Goal: Check status: Check status

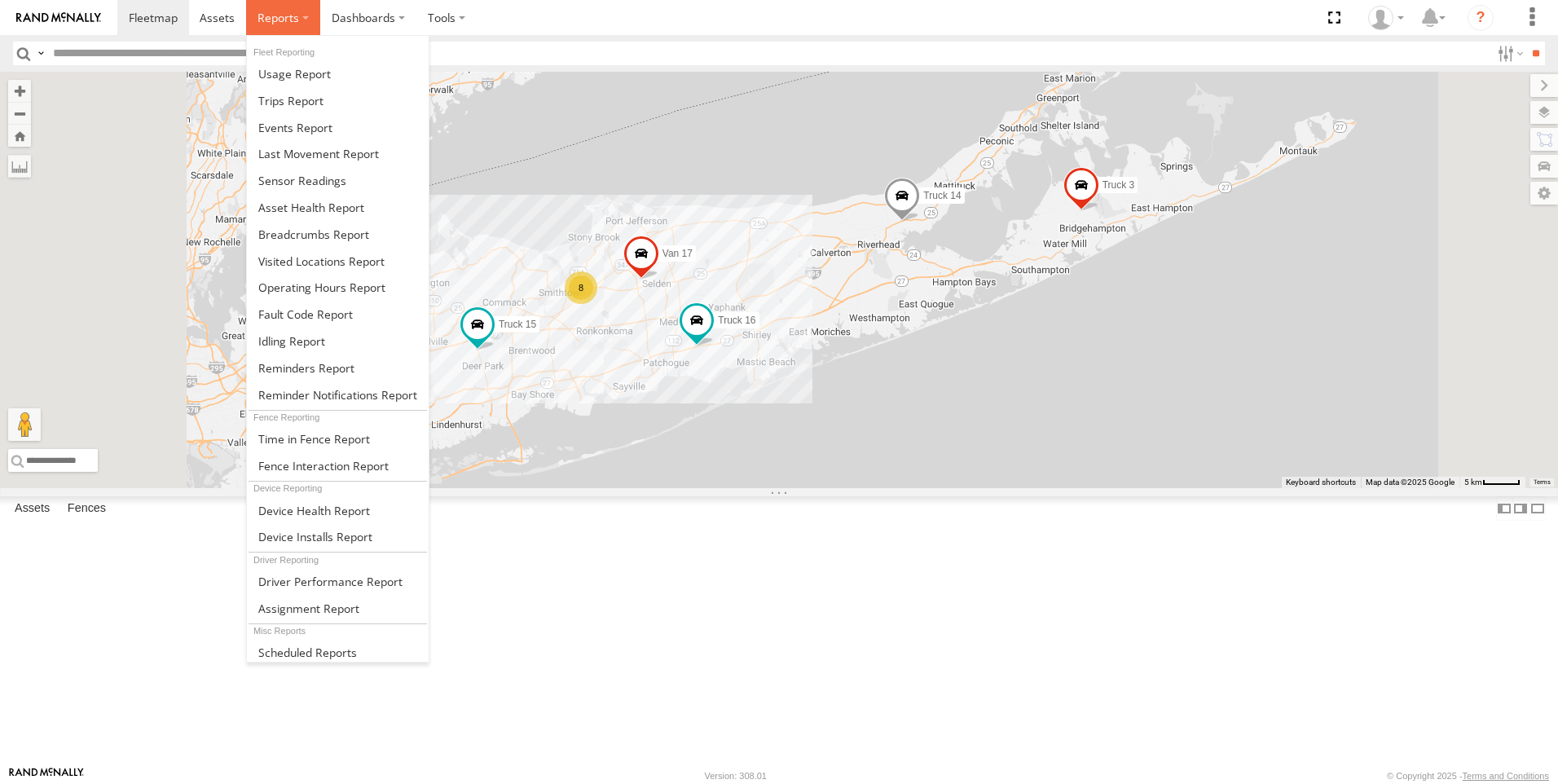
click at [293, 16] on span at bounding box center [278, 17] width 42 height 15
click at [313, 100] on span at bounding box center [290, 101] width 65 height 15
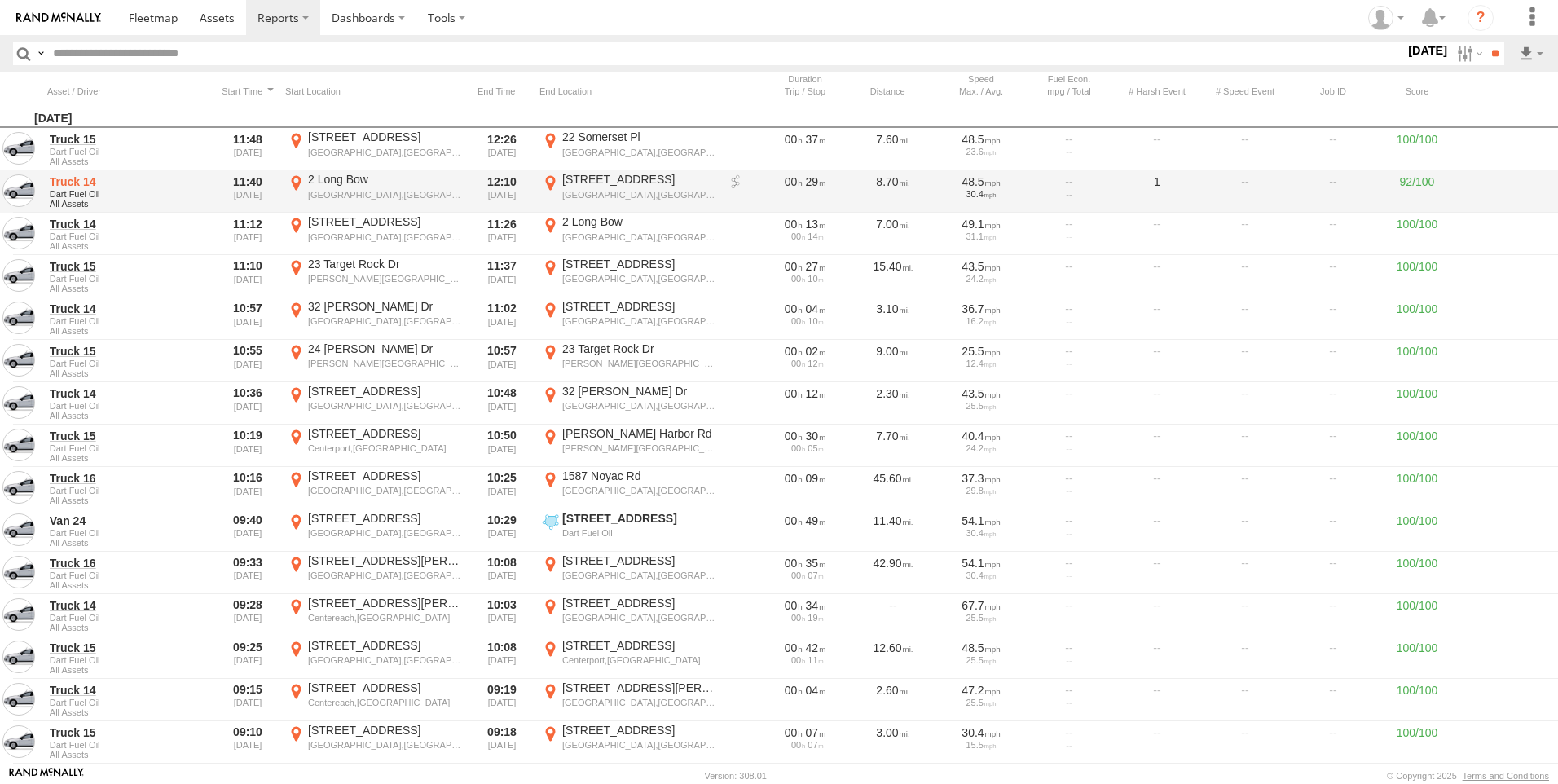
click at [71, 183] on link "Truck 14" at bounding box center [128, 181] width 158 height 15
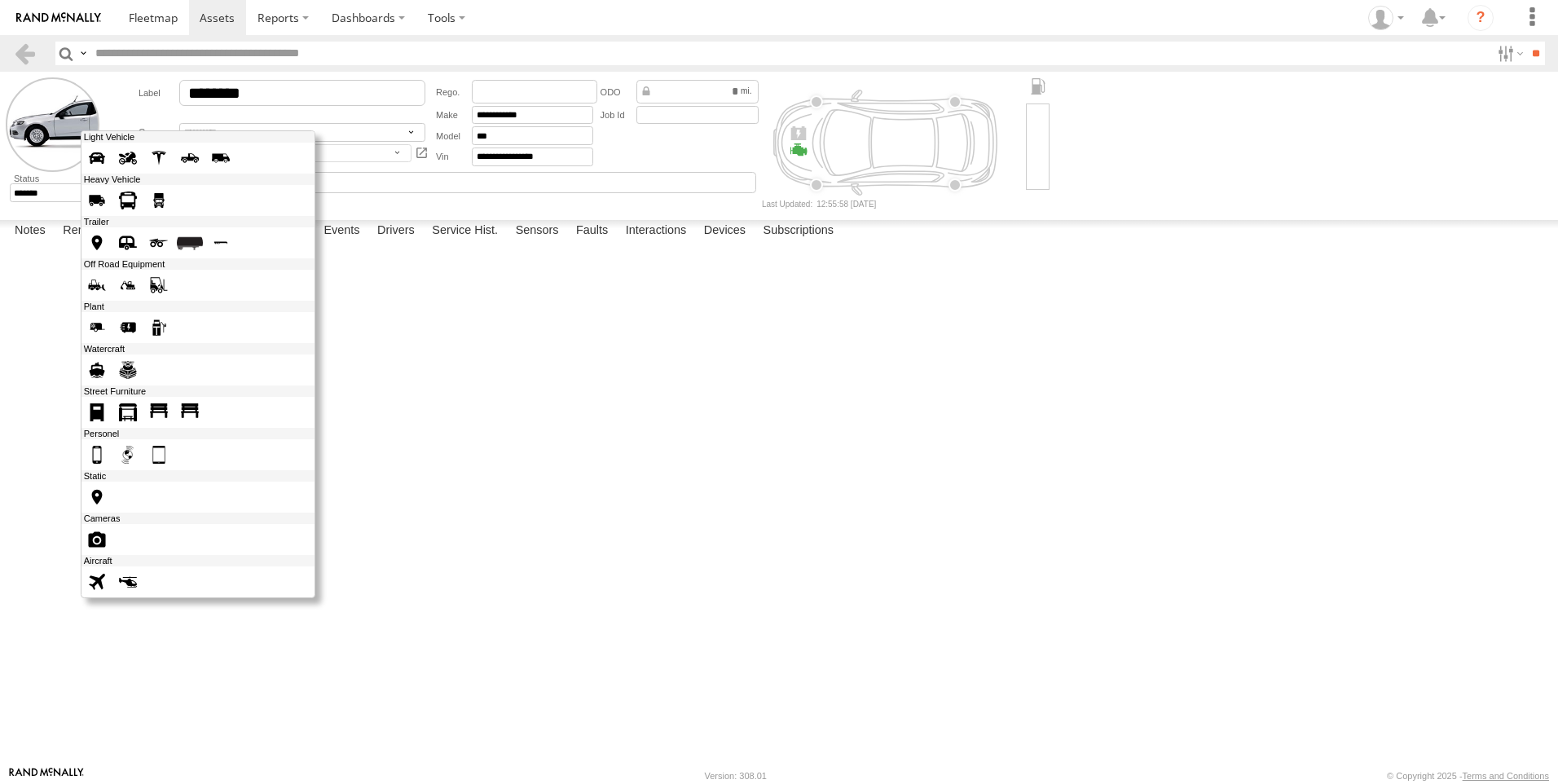
click at [101, 151] on div at bounding box center [197, 364] width 235 height 468
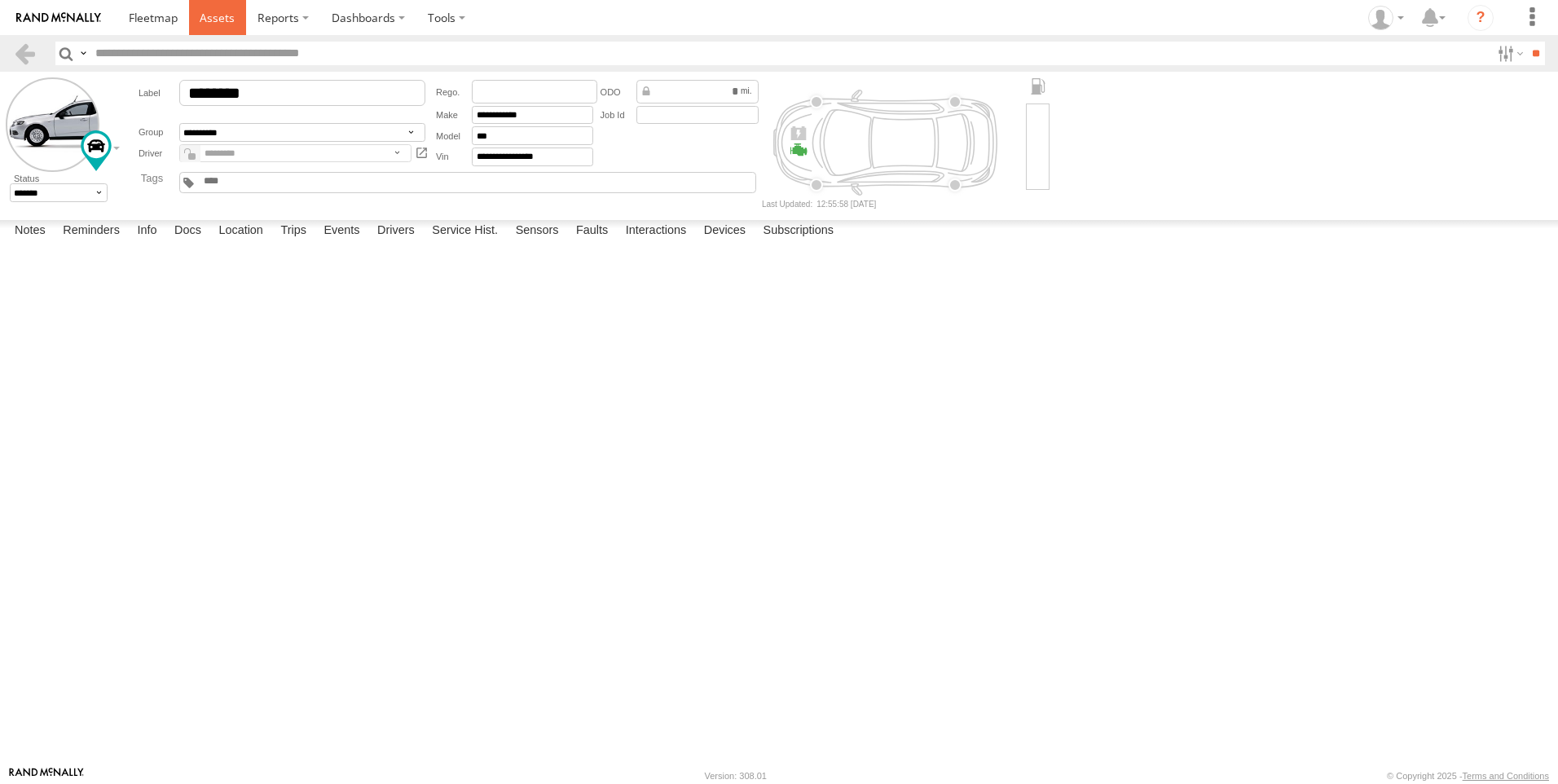
click at [221, 18] on span at bounding box center [217, 17] width 35 height 15
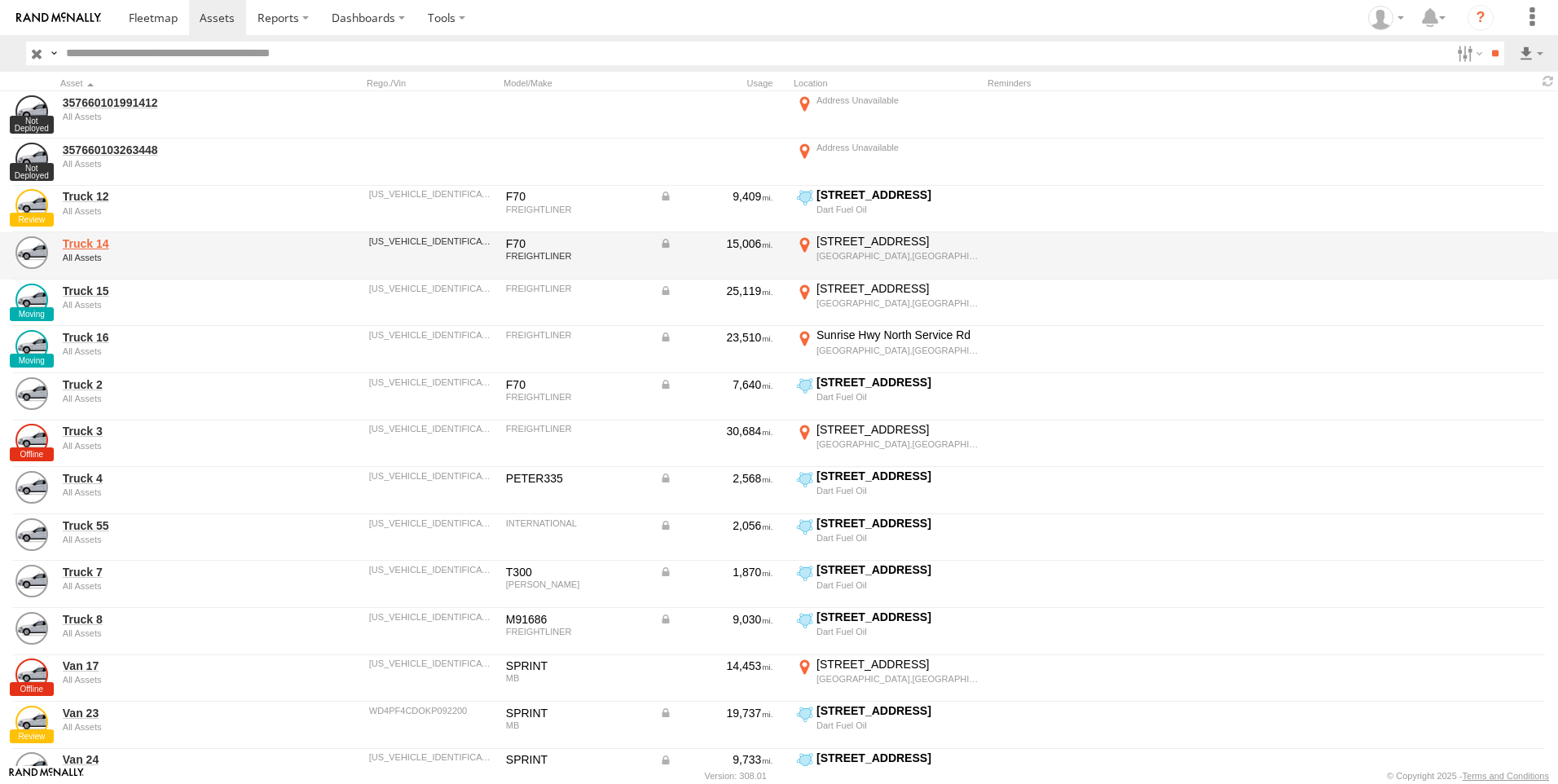
click at [101, 243] on link "Truck 14" at bounding box center [174, 243] width 223 height 15
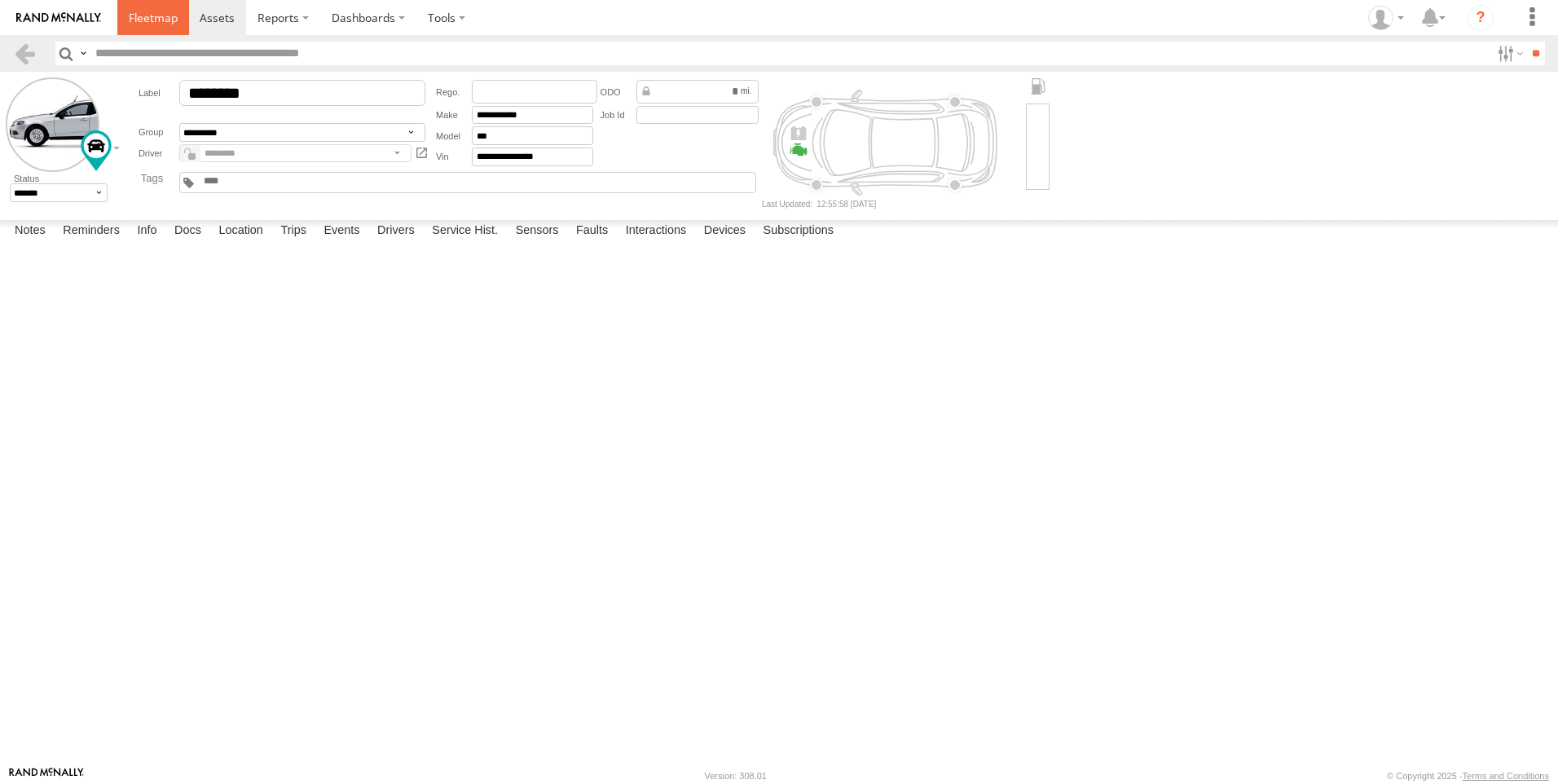
click at [160, 14] on span at bounding box center [153, 17] width 49 height 15
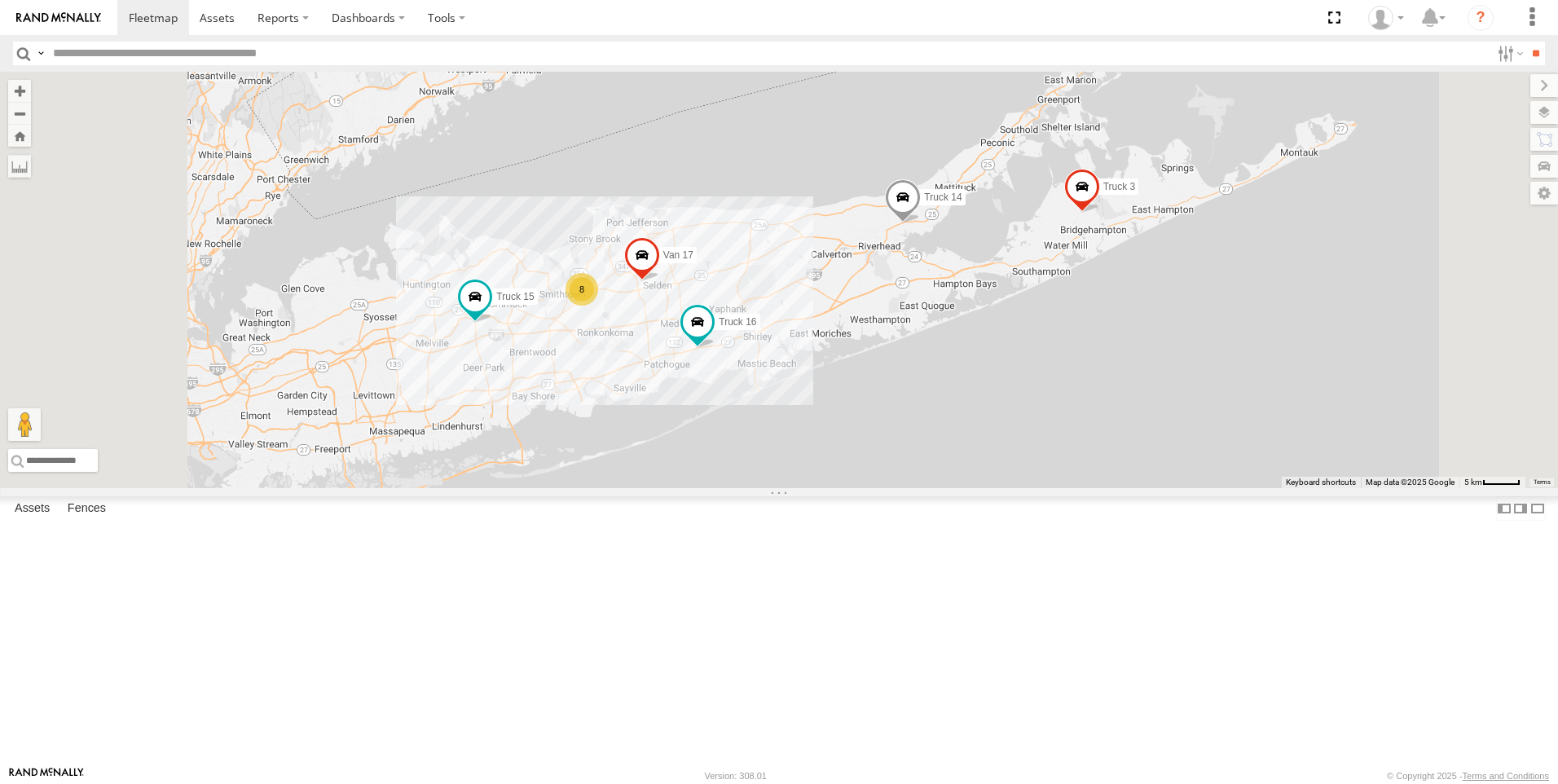
click at [0, 0] on link at bounding box center [0, 0] width 0 height 0
